Goal: Transaction & Acquisition: Download file/media

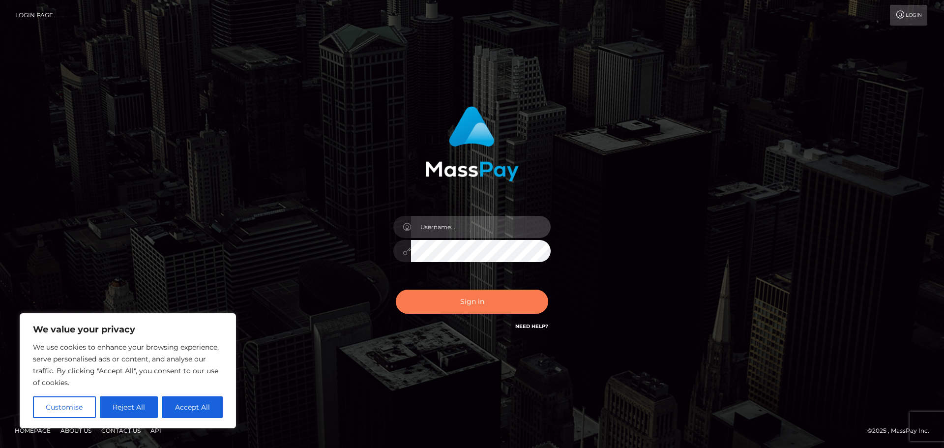
type input "[PERSON_NAME]"
click at [470, 304] on button "Sign in" at bounding box center [472, 302] width 152 height 24
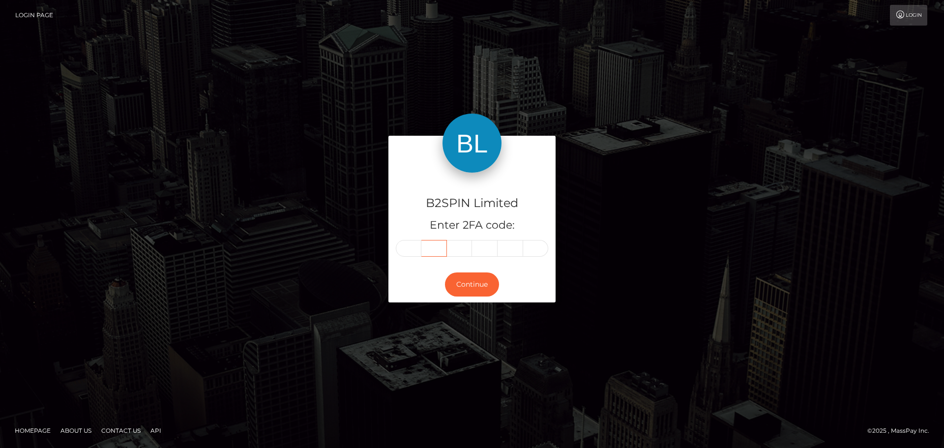
click at [421, 255] on input "text" at bounding box center [434, 248] width 26 height 17
click at [409, 249] on input "text" at bounding box center [409, 248] width 26 height 17
type input "1"
type input "2"
type input "1"
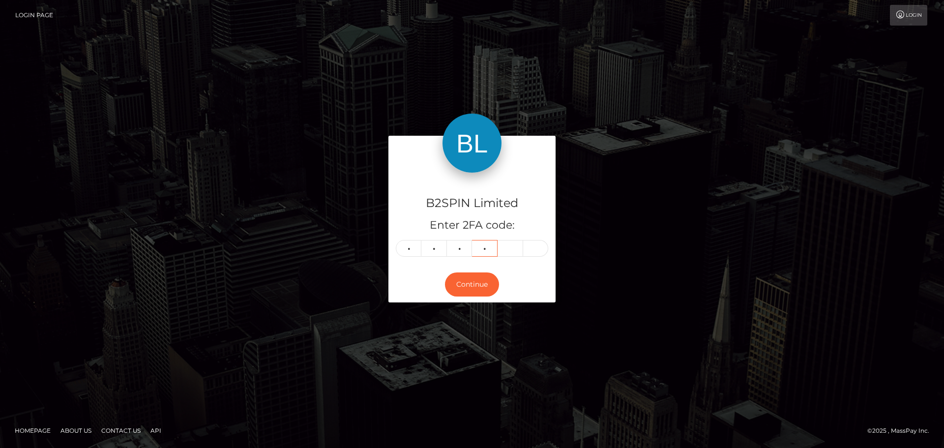
type input "2"
type input "9"
type input "8"
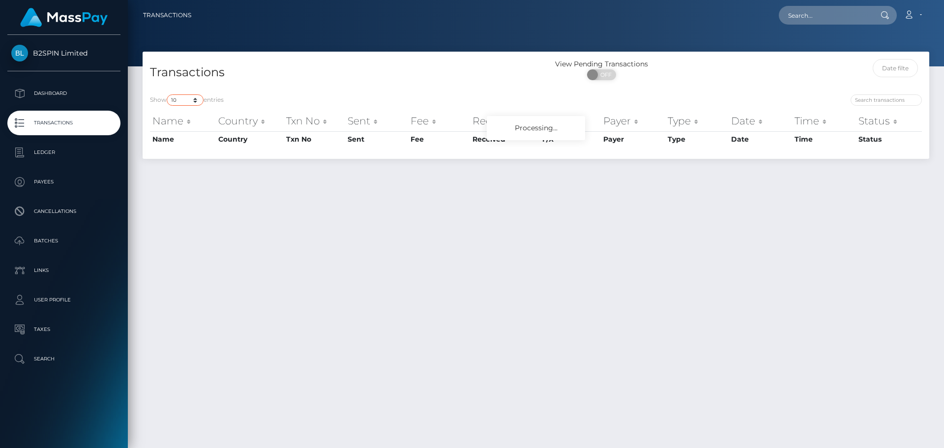
click at [199, 102] on select "10 25 50 100 250 500 1,000 3,500" at bounding box center [185, 99] width 37 height 11
select select "3500"
click at [168, 94] on select "10 25 50 100 250 500 1,000 3,500" at bounding box center [185, 99] width 37 height 11
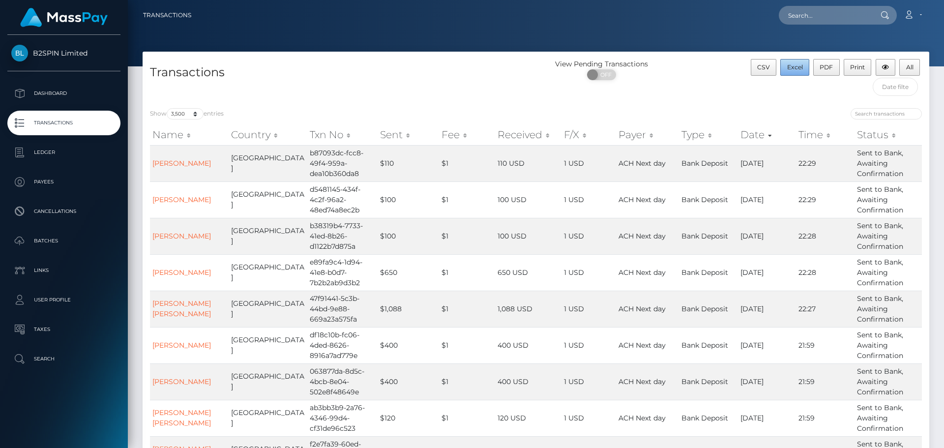
click at [806, 72] on button "Excel" at bounding box center [794, 67] width 29 height 17
click at [791, 63] on button "Excel" at bounding box center [794, 67] width 29 height 17
